Goal: Communication & Community: Answer question/provide support

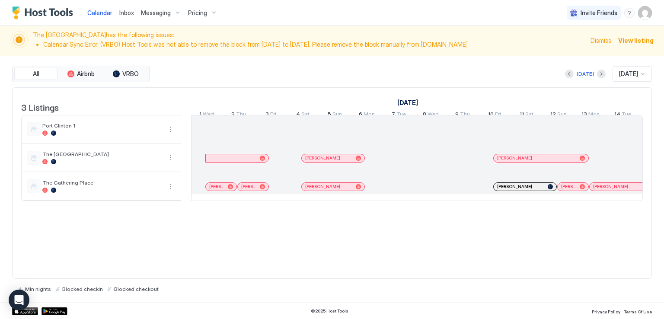
scroll to position [0, 481]
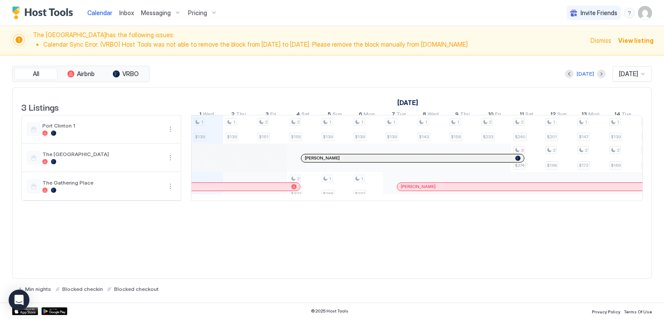
click at [232, 16] on div "Calendar Inbox Messaging Pricing Invite Friends RM" at bounding box center [332, 13] width 664 height 26
click at [123, 11] on span "Inbox" at bounding box center [126, 12] width 15 height 7
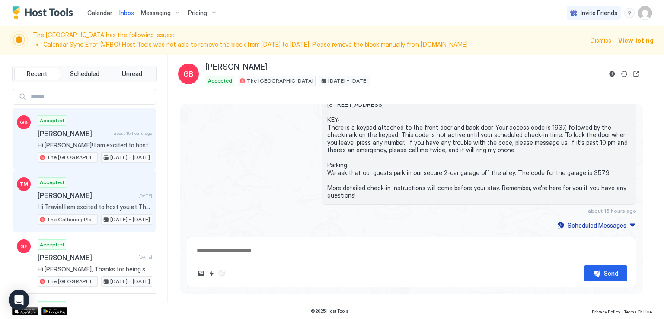
scroll to position [43, 0]
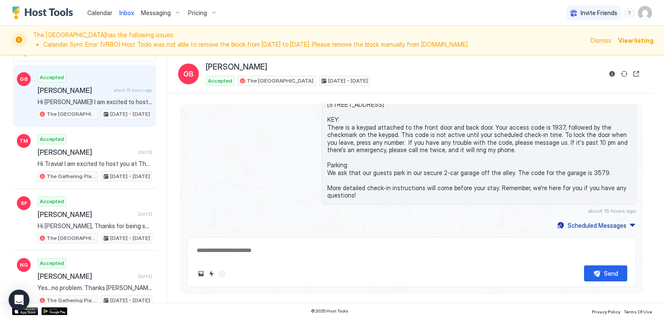
click at [327, 18] on div "Calendar Inbox Messaging Pricing Invite Friends RM" at bounding box center [332, 13] width 664 height 26
click at [253, 7] on div "Calendar Inbox Messaging Pricing Invite Friends RM" at bounding box center [332, 13] width 664 height 26
click at [5, 6] on div "Calendar Inbox Messaging Pricing Invite Friends RM" at bounding box center [332, 13] width 664 height 26
click at [9, 7] on div "Calendar Inbox Messaging Pricing Invite Friends RM" at bounding box center [332, 13] width 664 height 26
click at [317, 23] on div "Calendar Inbox Messaging Pricing Invite Friends RM" at bounding box center [332, 13] width 664 height 26
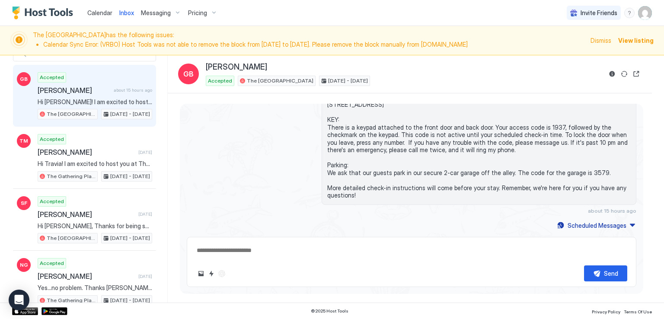
click at [384, 18] on div "Calendar Inbox Messaging Pricing Invite Friends RM" at bounding box center [332, 13] width 664 height 26
type textarea "*"
